Goal: Task Accomplishment & Management: Use online tool/utility

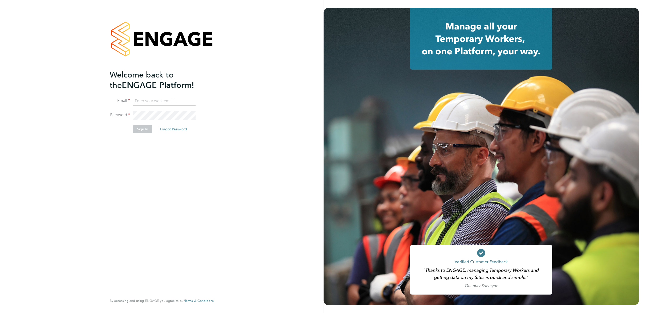
type input "stephen.nottage@vistry.co.uk"
click at [144, 130] on button "Sign In" at bounding box center [142, 129] width 19 height 8
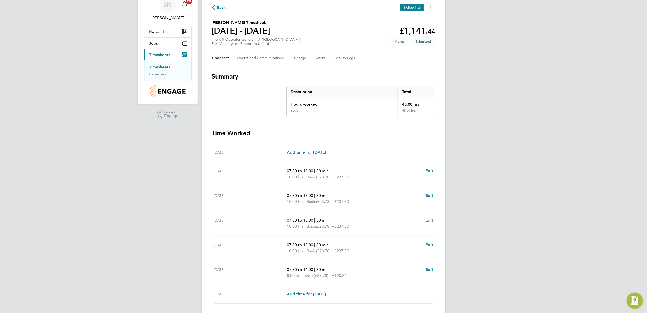
scroll to position [59, 0]
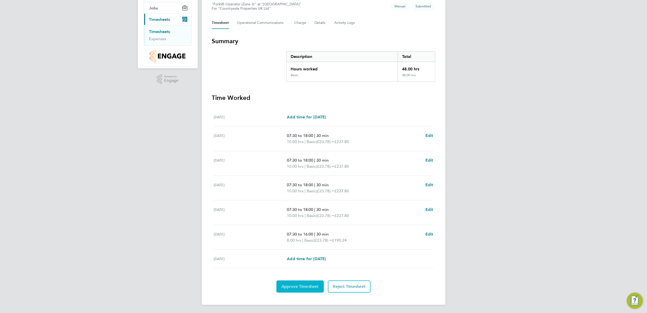
click at [306, 284] on span "Approve Timesheet" at bounding box center [299, 286] width 37 height 5
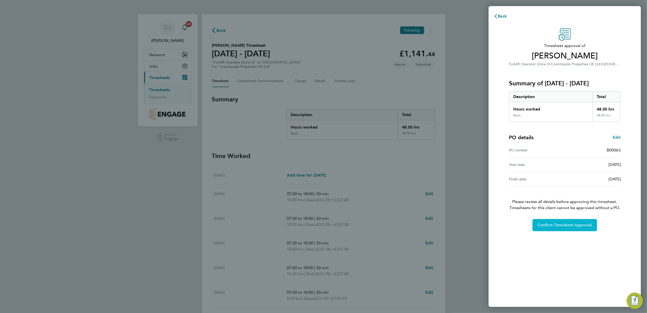
click at [548, 222] on button "Confirm Timesheet Approval" at bounding box center [564, 225] width 64 height 12
